Goal: Check status: Check status

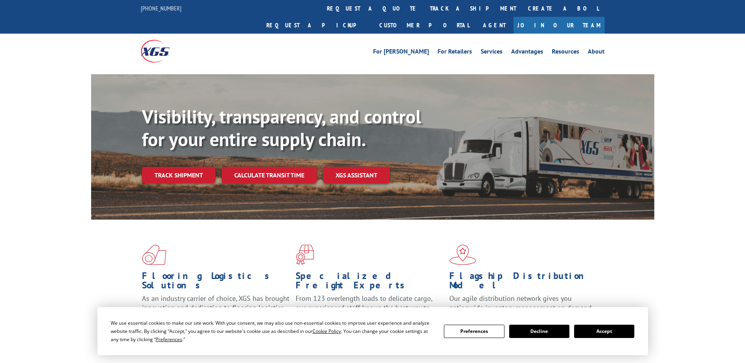
click at [680, 251] on div "Flooring Logistics Solutions As an industry carrier of choice, XGS has brought …" at bounding box center [372, 298] width 745 height 157
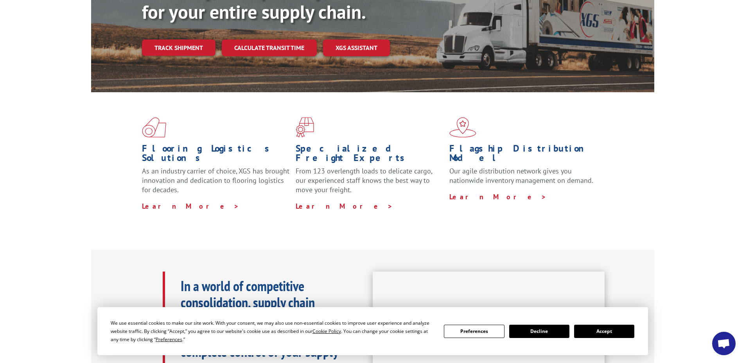
scroll to position [29, 0]
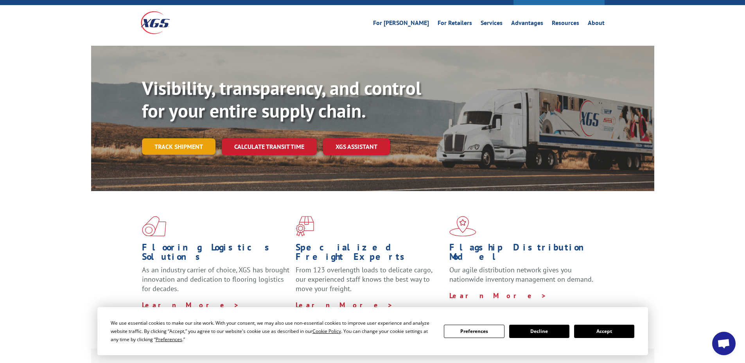
click at [184, 138] on link "Track shipment" at bounding box center [178, 146] width 73 height 16
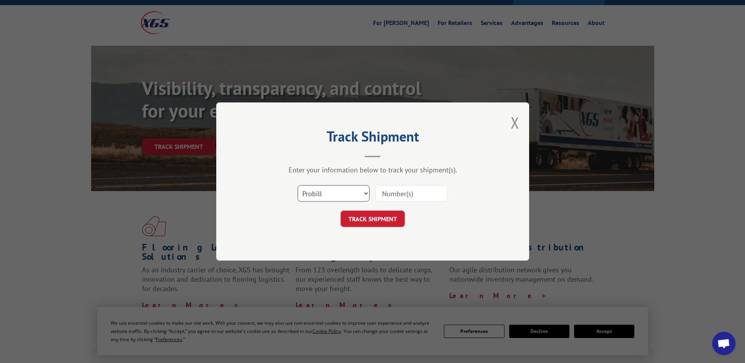
click at [352, 190] on select "Select category... Probill BOL PO" at bounding box center [333, 193] width 72 height 16
select select "po"
click at [297, 185] on select "Select category... Probill BOL PO" at bounding box center [333, 193] width 72 height 16
click at [396, 192] on input at bounding box center [411, 193] width 72 height 16
type input "16947163"
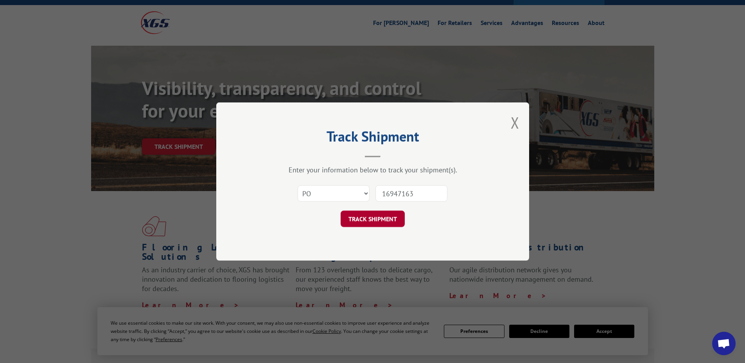
click at [380, 221] on button "TRACK SHIPMENT" at bounding box center [372, 219] width 64 height 16
